Goal: Information Seeking & Learning: Learn about a topic

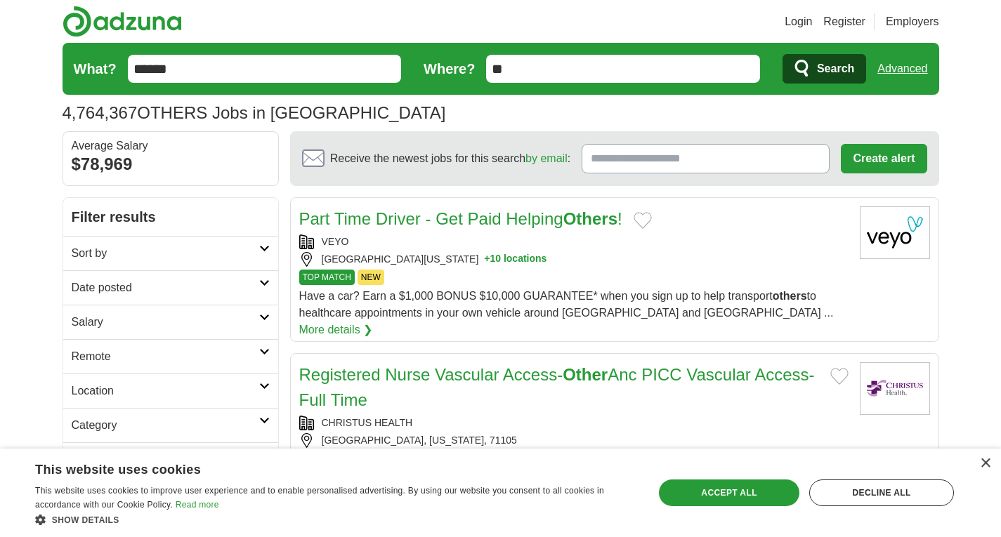
click at [803, 19] on link "Login" at bounding box center [797, 21] width 27 height 17
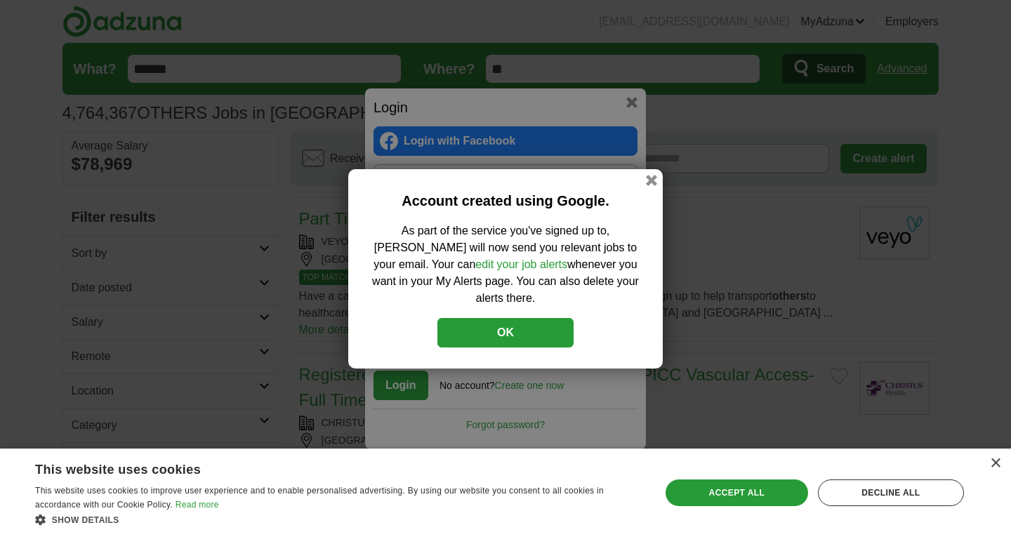
click at [537, 323] on button "OK" at bounding box center [505, 332] width 136 height 29
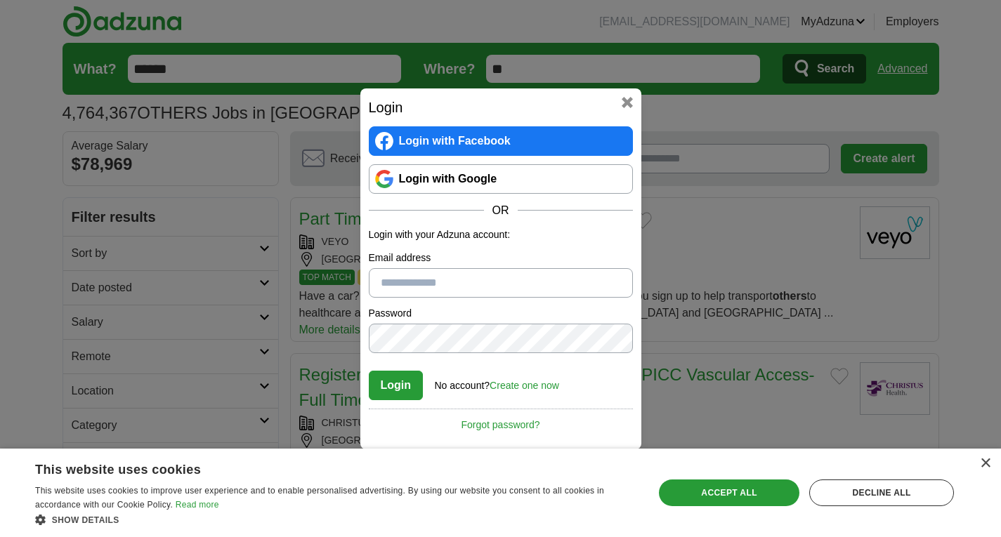
click at [641, 96] on div "Login Login with Facebook Login with Google OR Login with your Adzuna account: …" at bounding box center [500, 268] width 1001 height 537
click at [631, 98] on button at bounding box center [626, 102] width 11 height 11
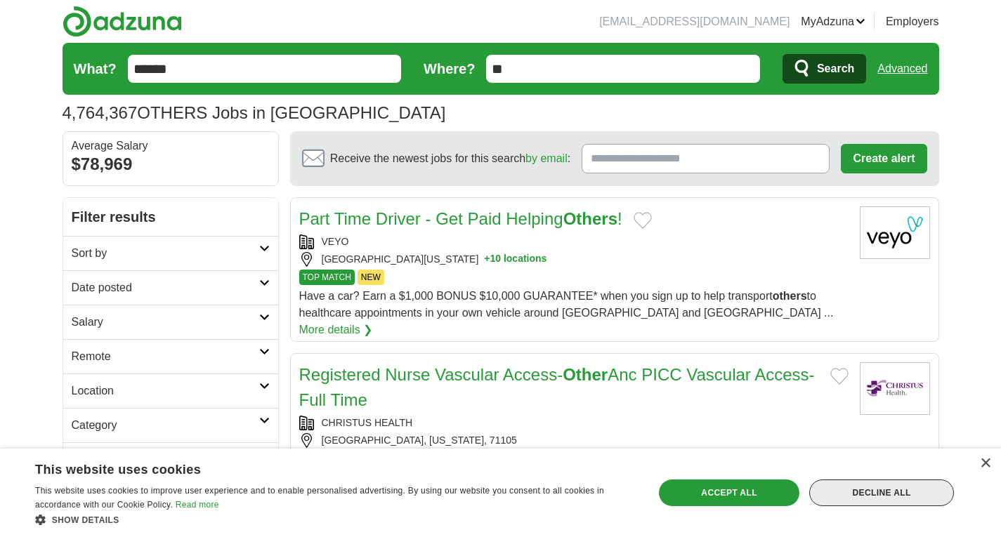
click at [900, 499] on div "Decline all" at bounding box center [881, 493] width 145 height 27
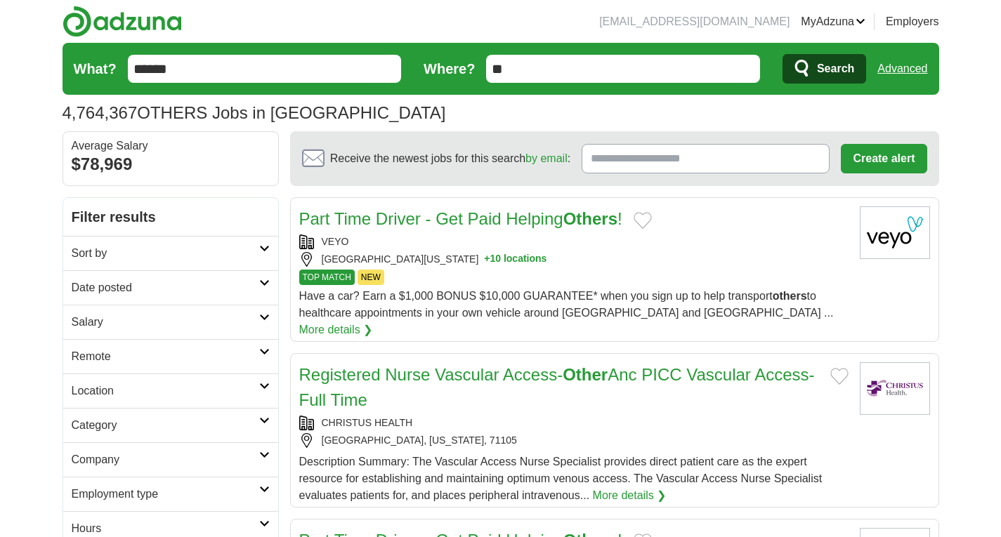
click at [228, 352] on h2 "Remote" at bounding box center [165, 356] width 187 height 17
click at [223, 422] on h2 "Location" at bounding box center [165, 424] width 187 height 17
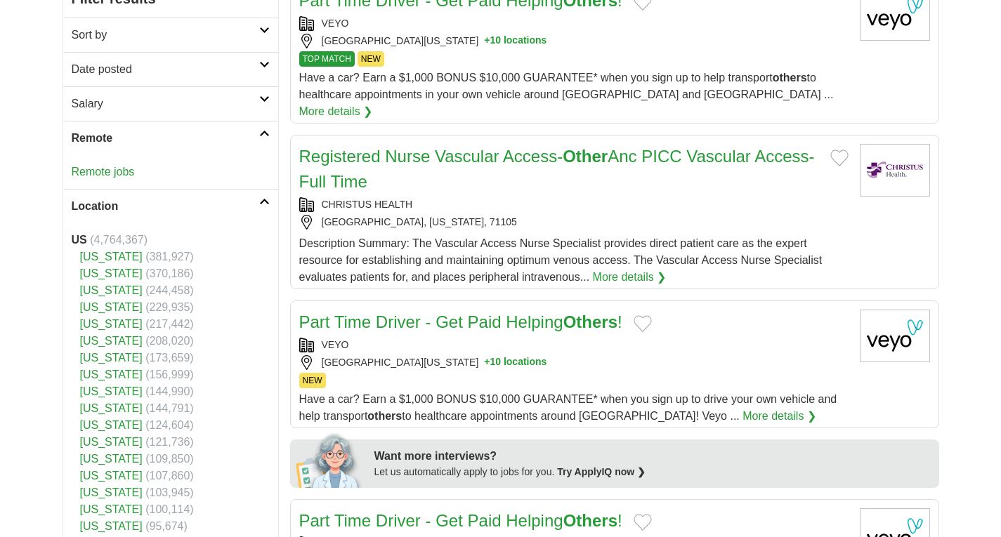
scroll to position [221, 0]
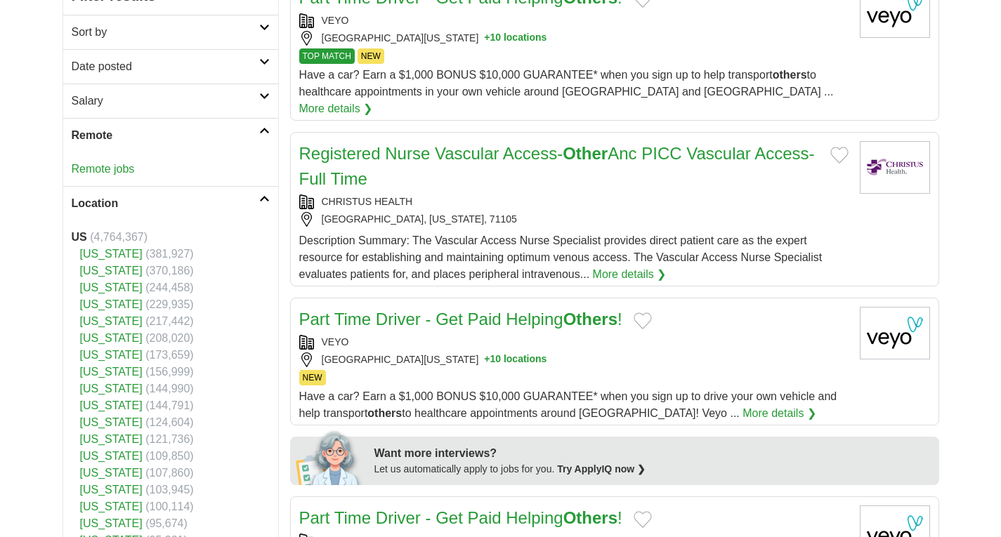
click at [91, 355] on link "[US_STATE]" at bounding box center [111, 355] width 62 height 12
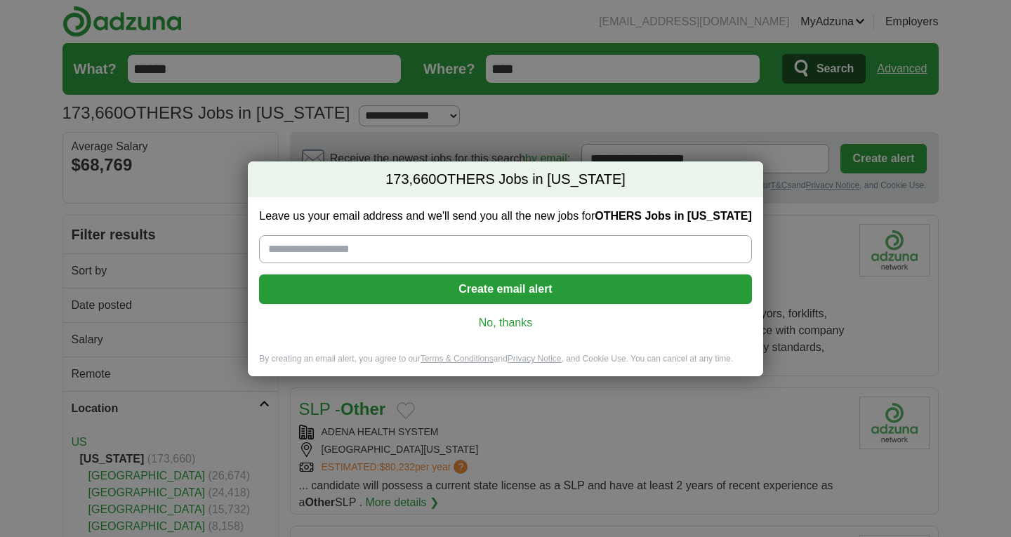
click at [507, 325] on link "No, thanks" at bounding box center [505, 322] width 470 height 15
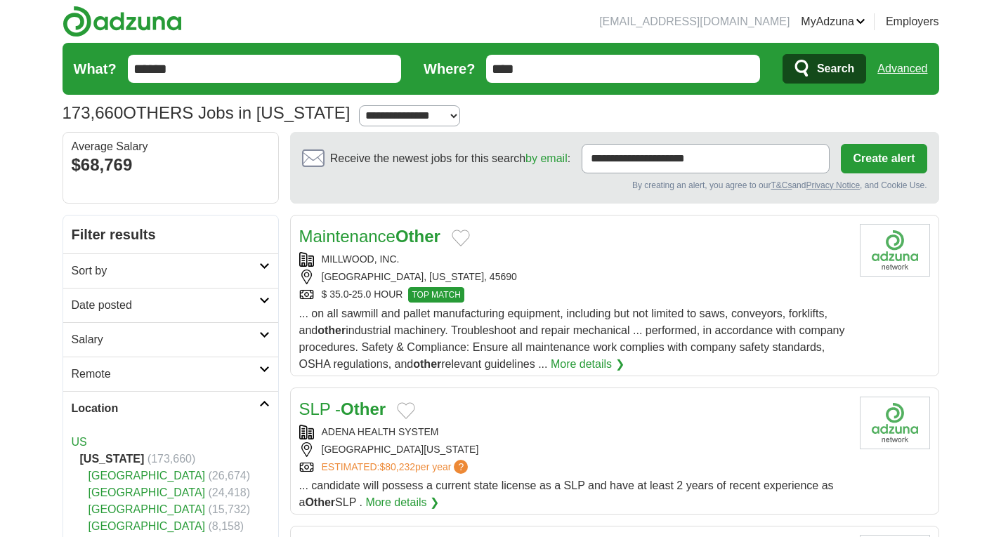
click at [272, 393] on link "Location" at bounding box center [170, 408] width 215 height 34
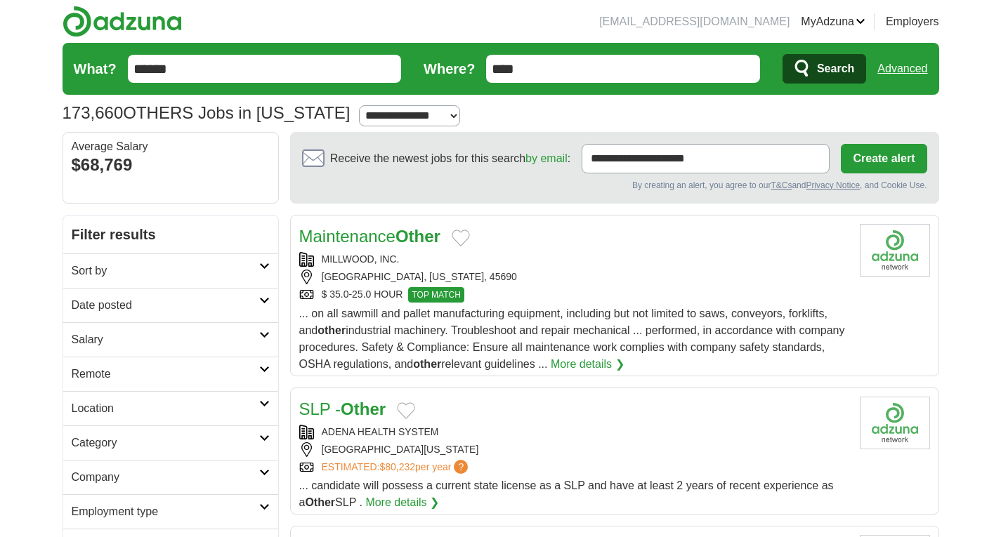
click at [265, 402] on icon at bounding box center [264, 403] width 11 height 7
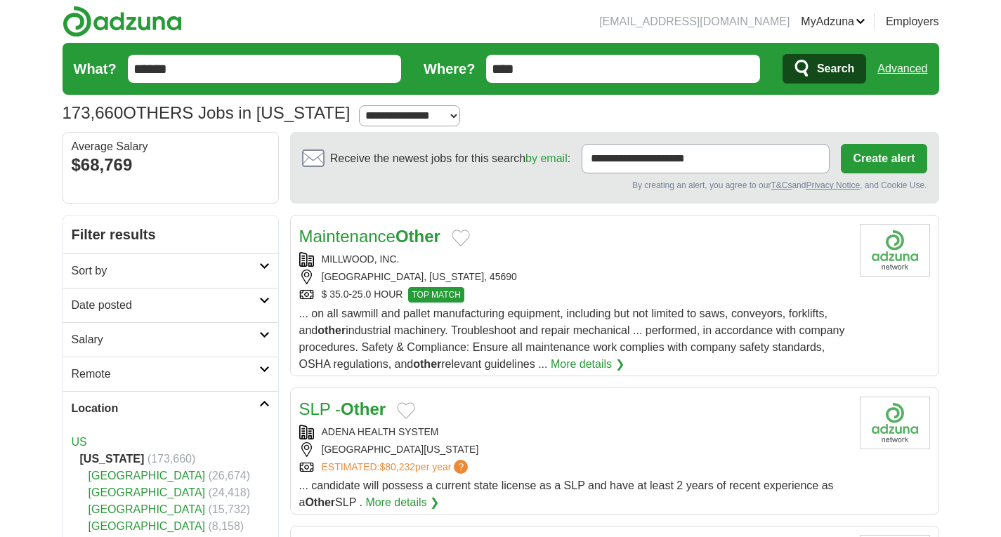
click at [265, 402] on icon at bounding box center [264, 403] width 11 height 7
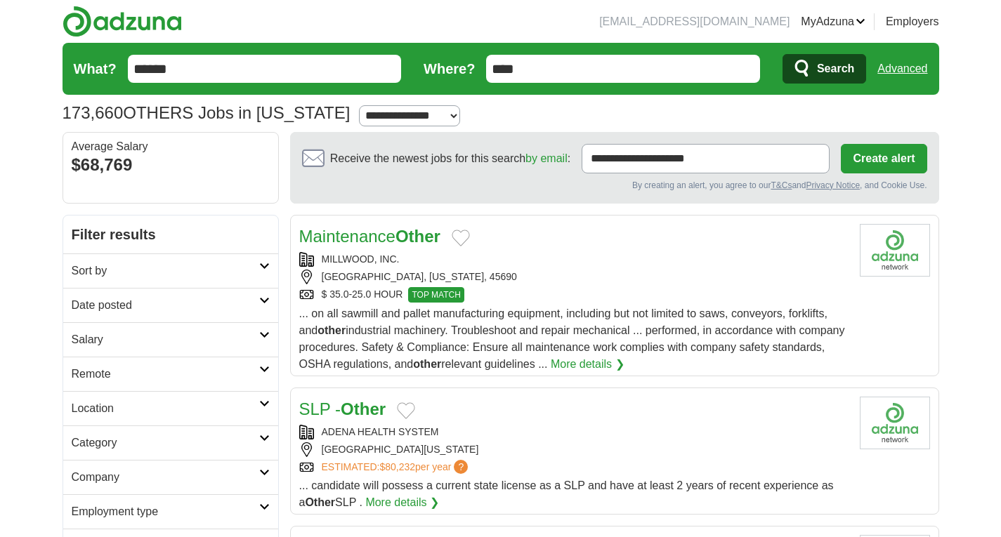
click at [265, 402] on icon at bounding box center [264, 403] width 11 height 7
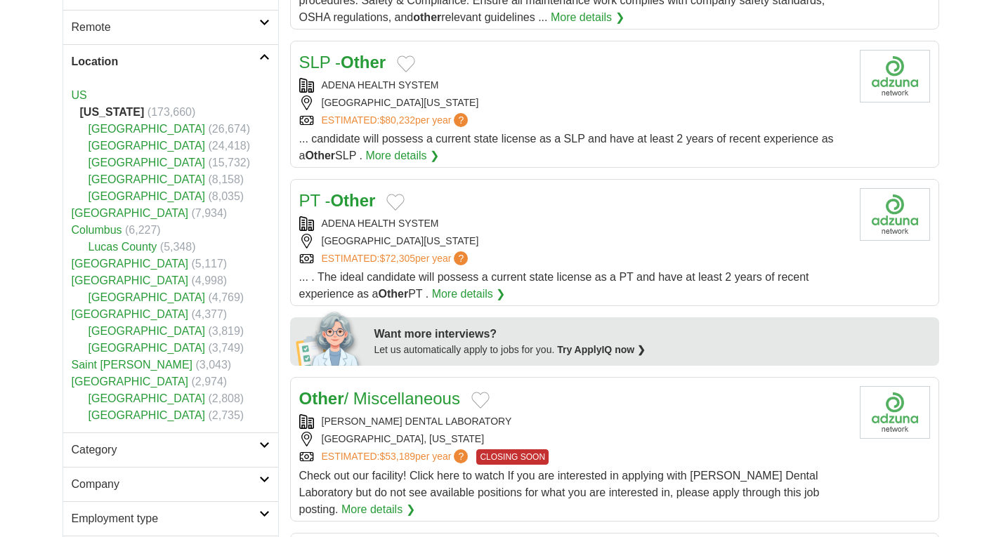
scroll to position [348, 0]
